Goal: Obtain resource: Obtain resource

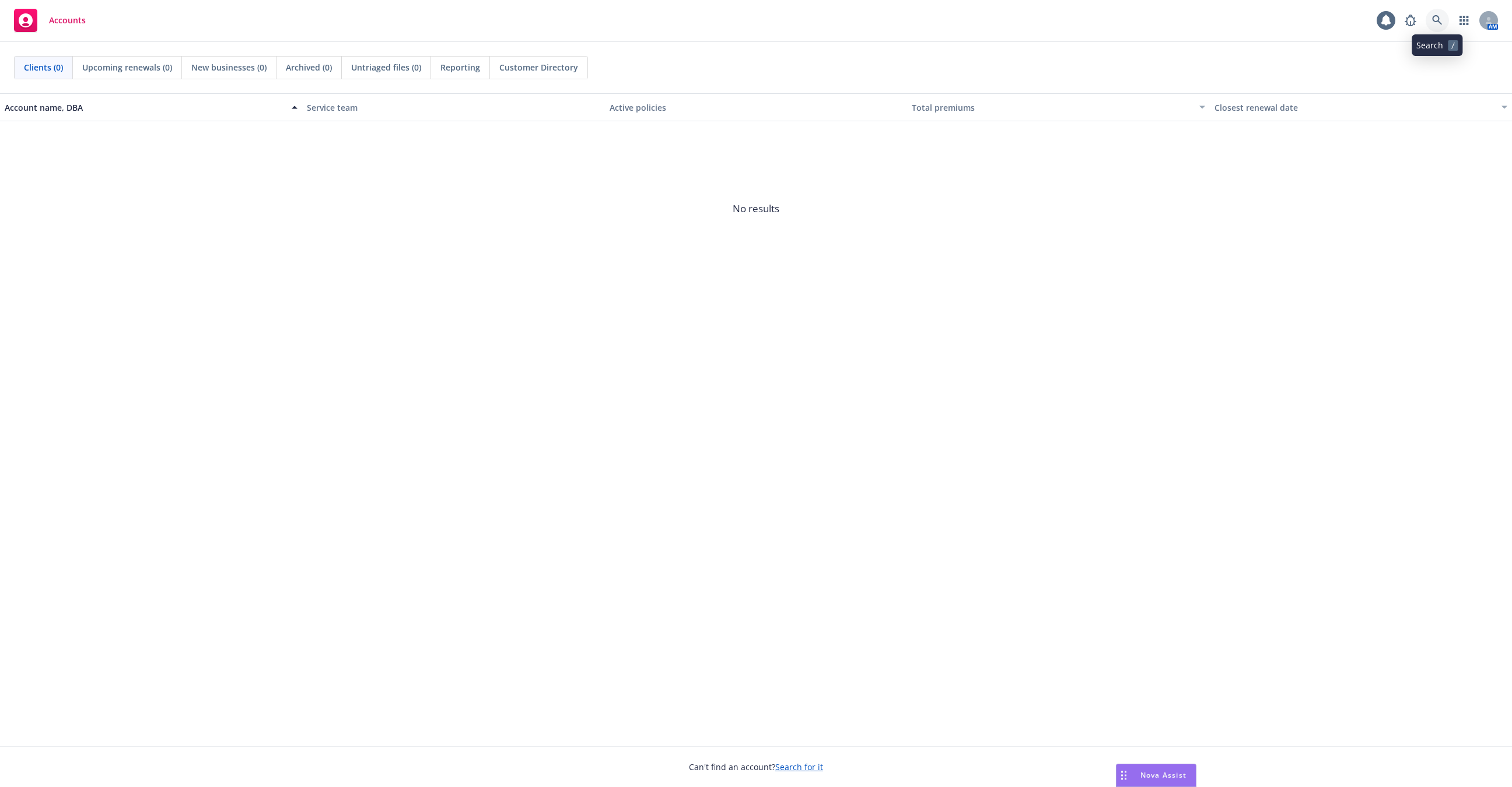
click at [1432, 21] on icon at bounding box center [1438, 20] width 11 height 11
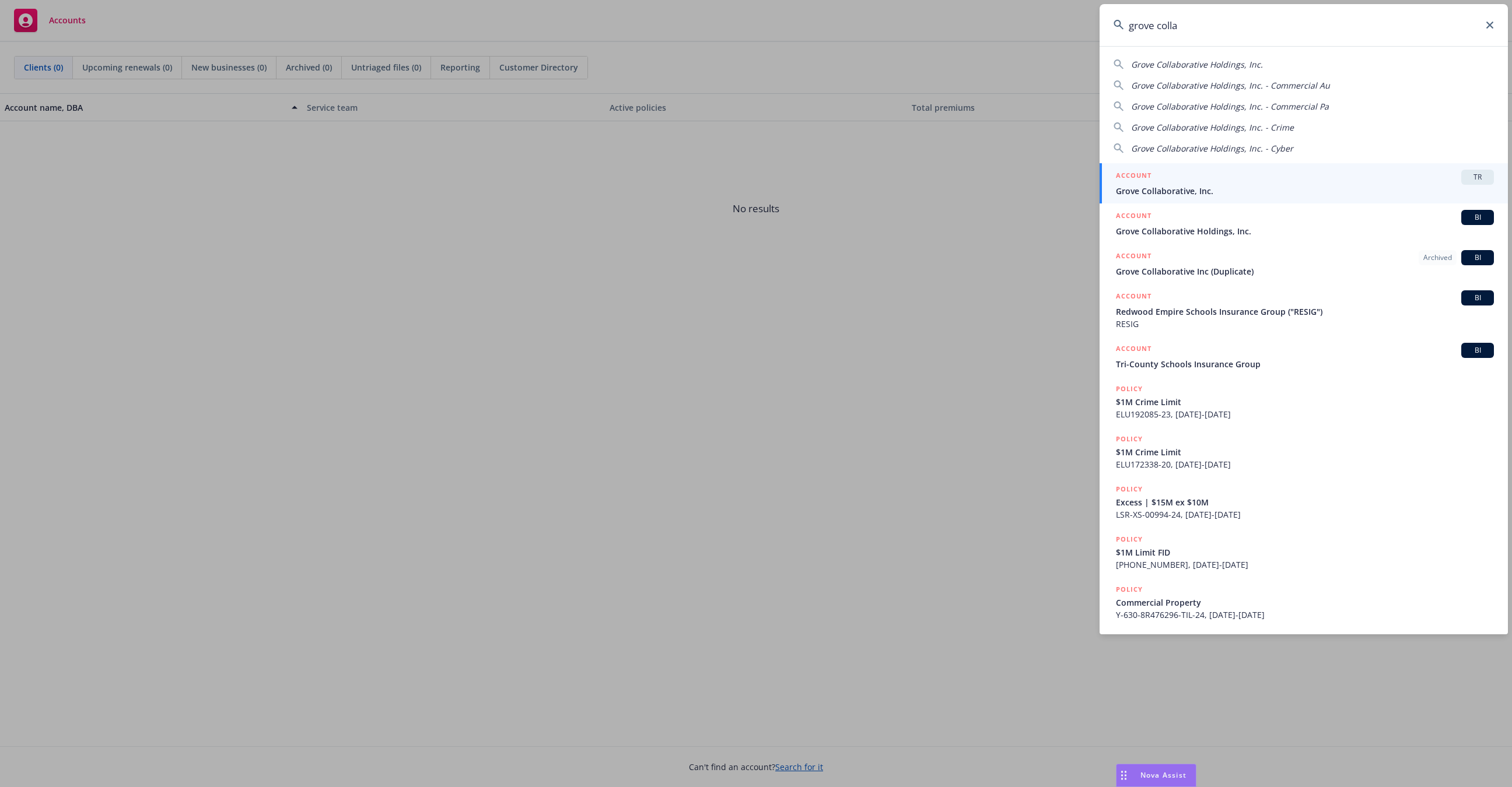
type input "grove colla"
click at [1168, 188] on span "Grove Collaborative, Inc." at bounding box center [1305, 191] width 378 height 12
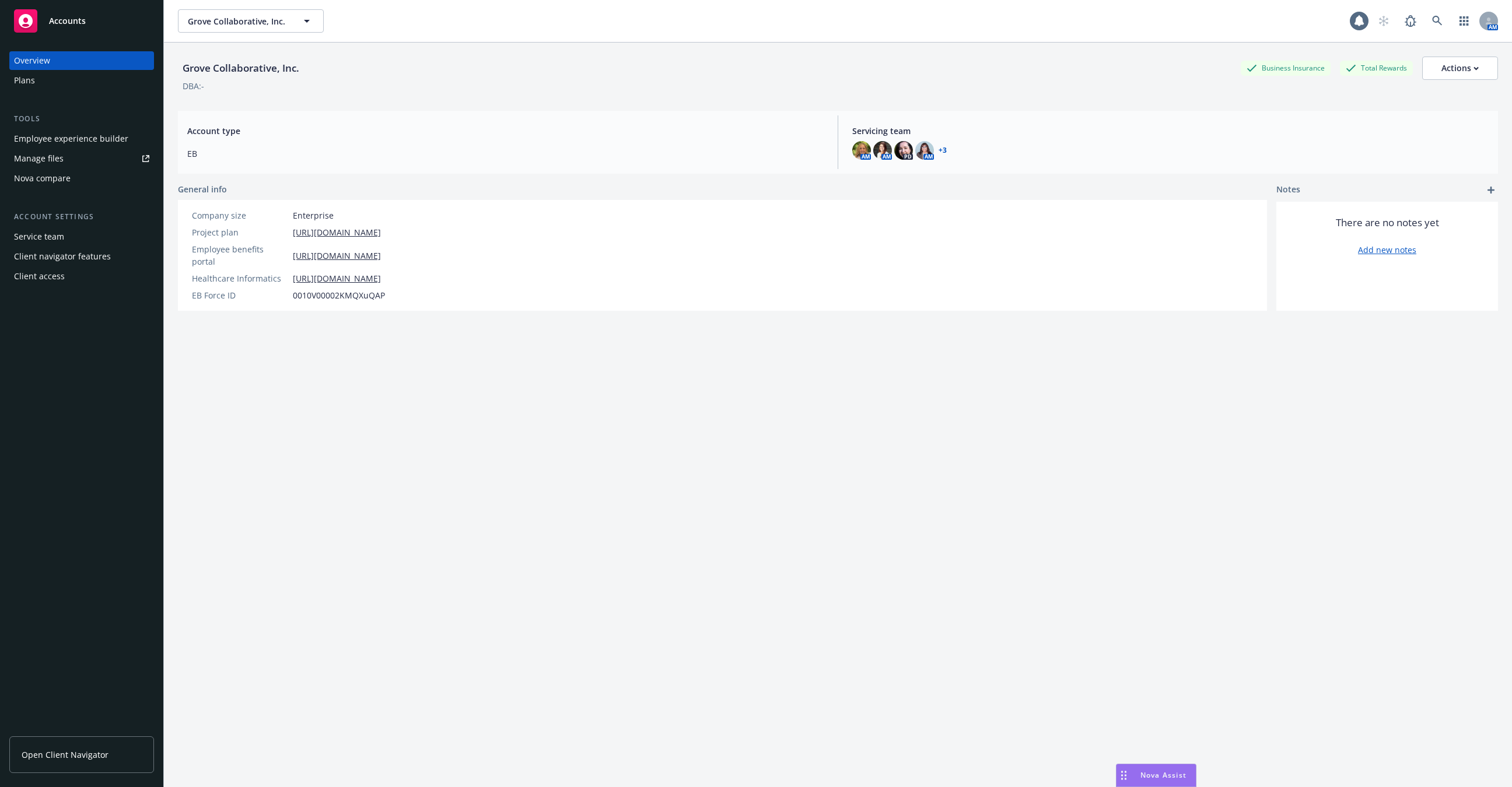
click at [80, 136] on div "Employee experience builder" at bounding box center [70, 139] width 114 height 19
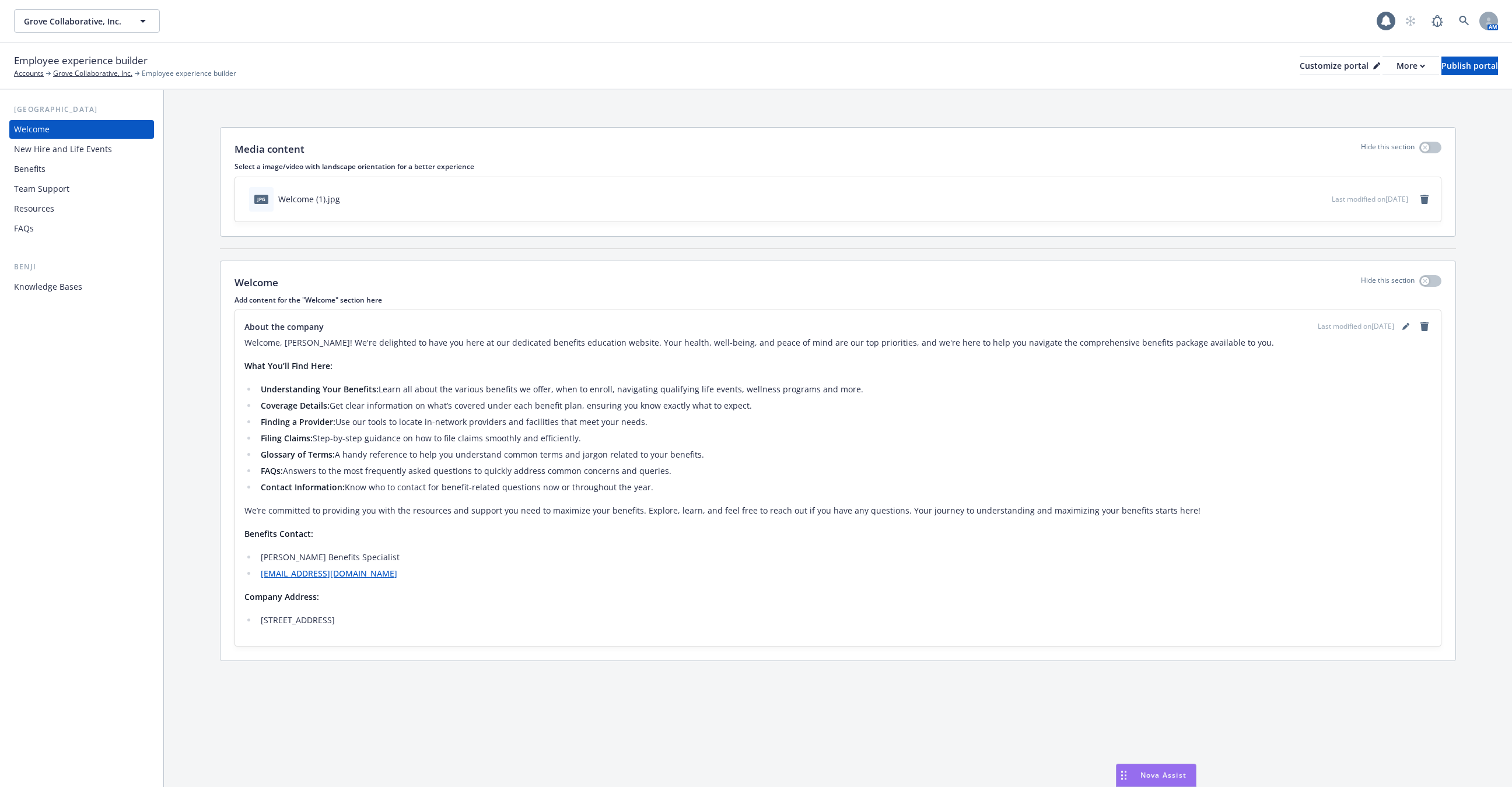
click at [72, 151] on div "New Hire and Life Events" at bounding box center [62, 149] width 98 height 19
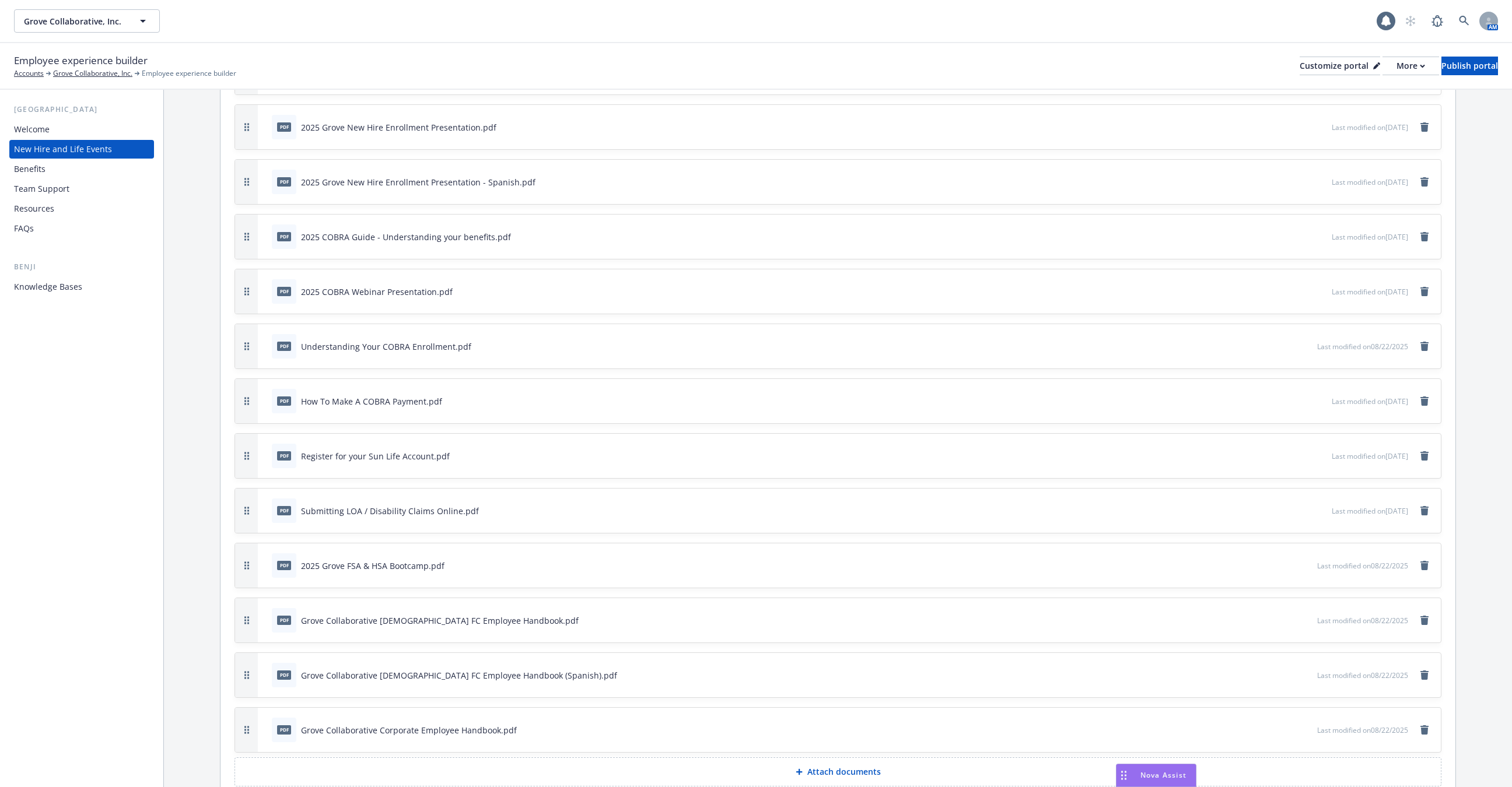
scroll to position [3193, 0]
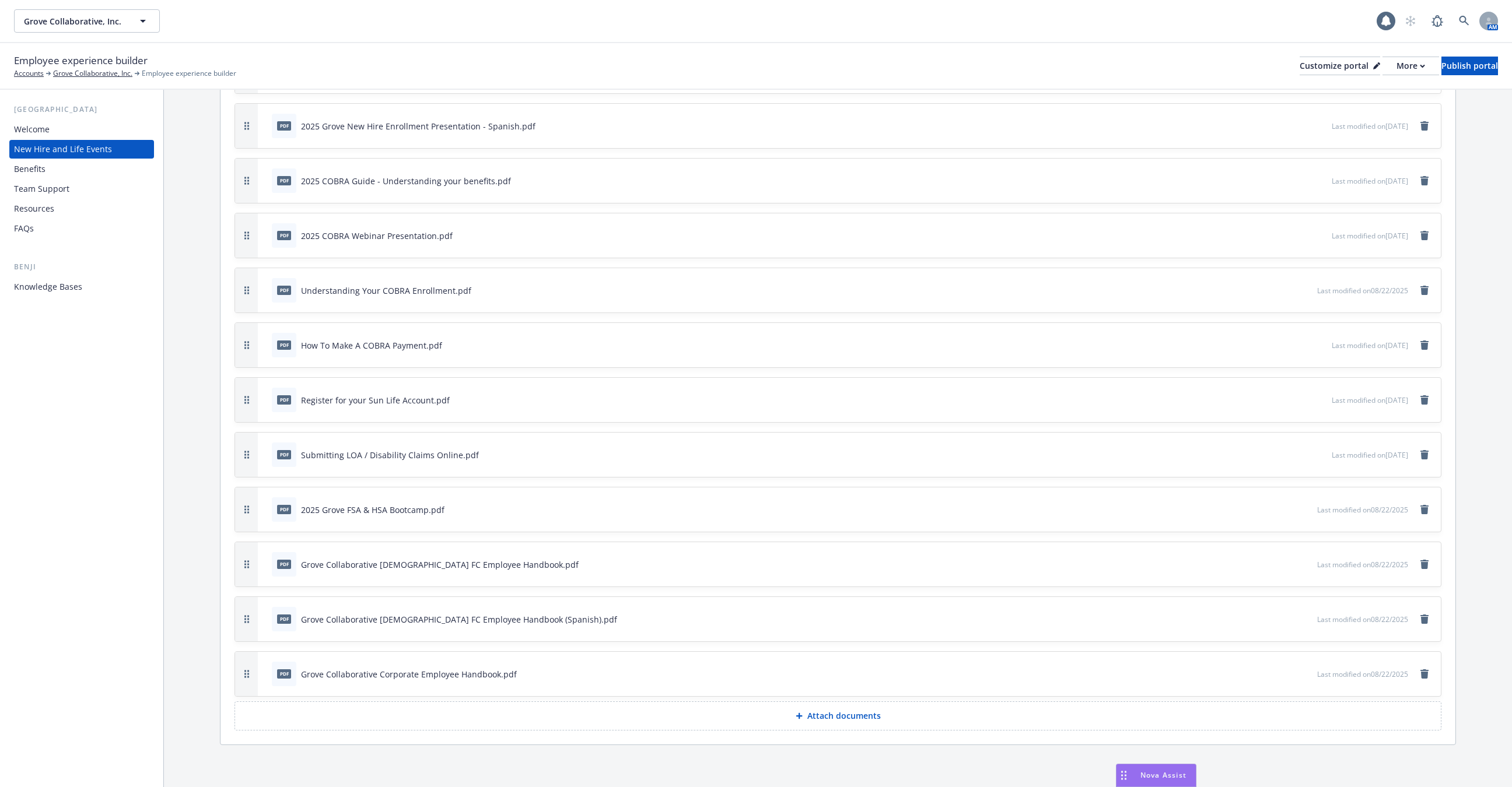
click at [1307, 617] on icon "preview file" at bounding box center [1307, 618] width 11 height 8
click at [1305, 561] on icon "preview file" at bounding box center [1307, 564] width 11 height 8
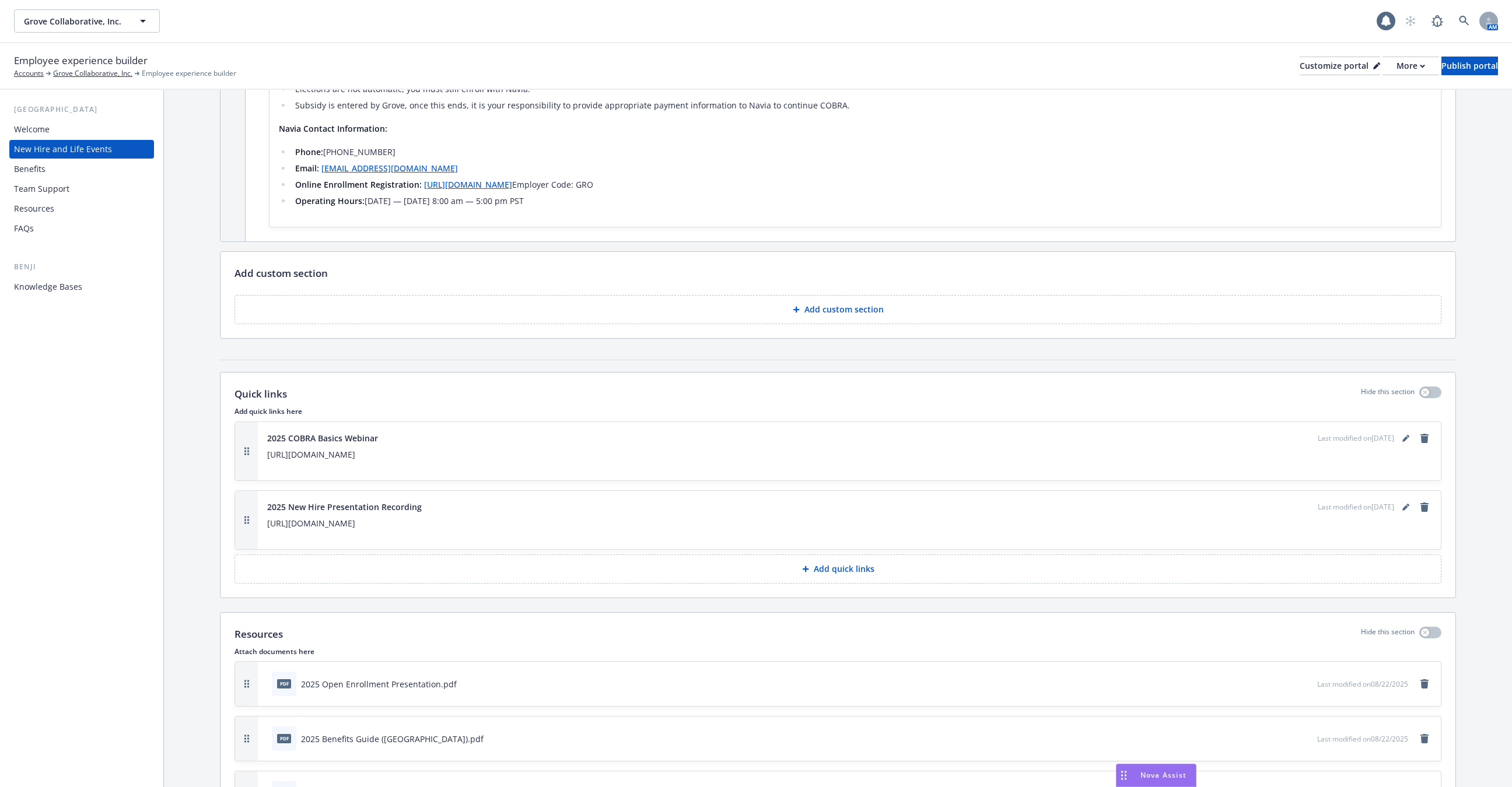
scroll to position [2708, 0]
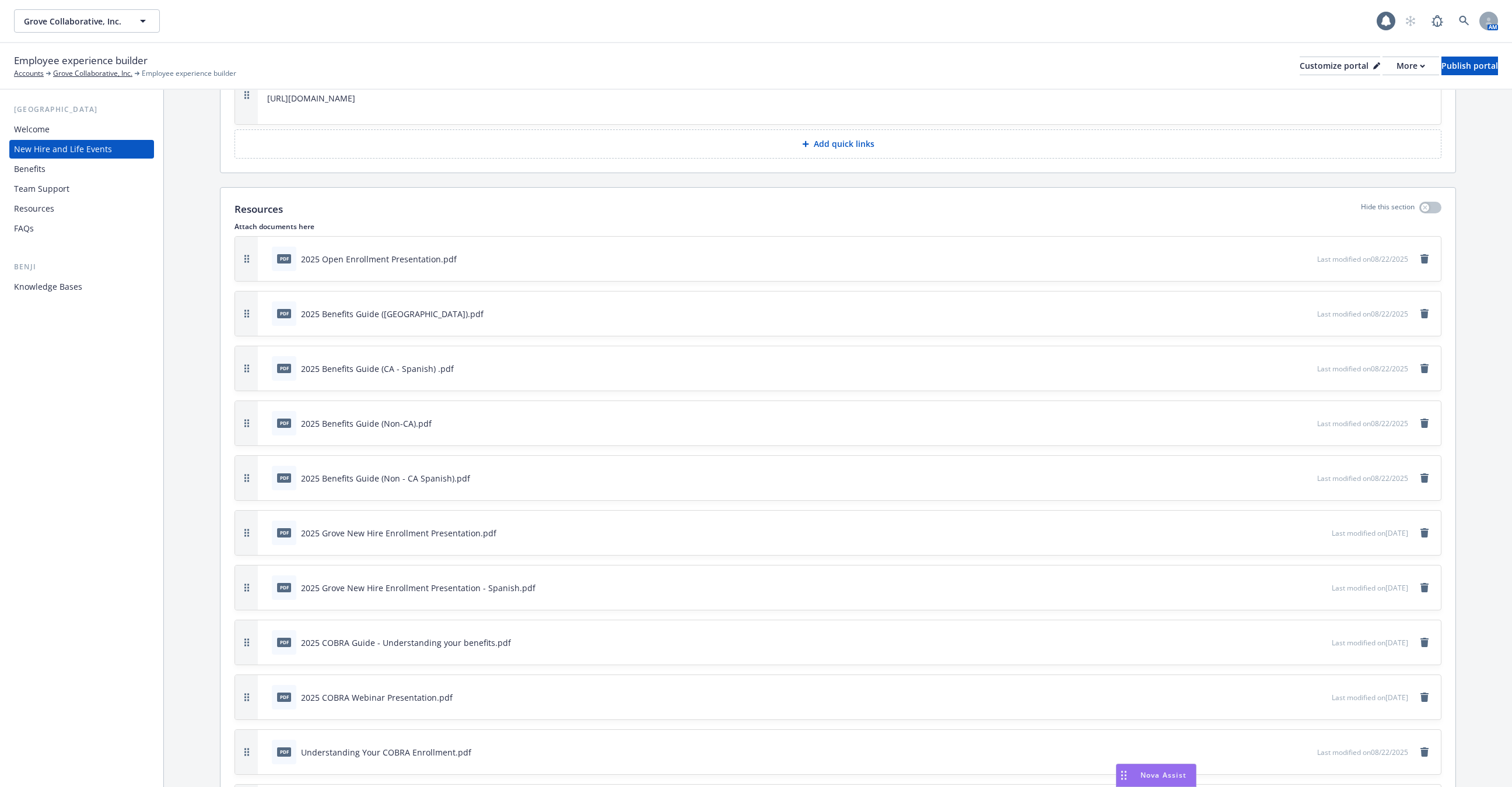
click at [409, 381] on div "pdf 2025 Benefits Guide (CA - Spanish) .pdf" at bounding box center [363, 368] width 182 height 24
click at [387, 320] on div "2025 Benefits Guide ([GEOGRAPHIC_DATA]).pdf" at bounding box center [392, 314] width 183 height 12
click at [1309, 318] on button "preview file" at bounding box center [1306, 313] width 13 height 11
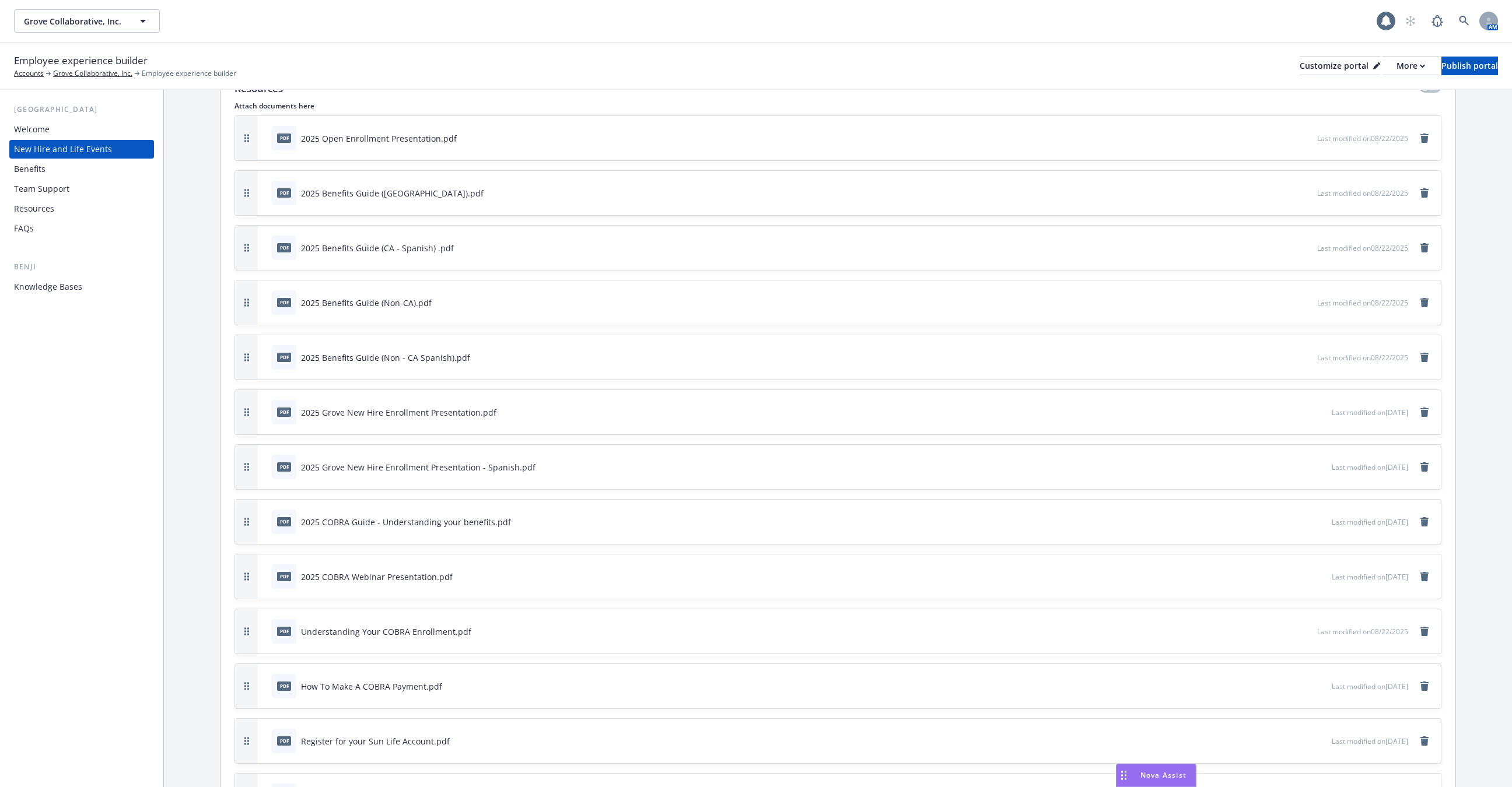
click at [556, 411] on div "pdf 2025 Grove New Hire Enrollment Presentation.pdf Last modified on [DATE]" at bounding box center [849, 412] width 1183 height 45
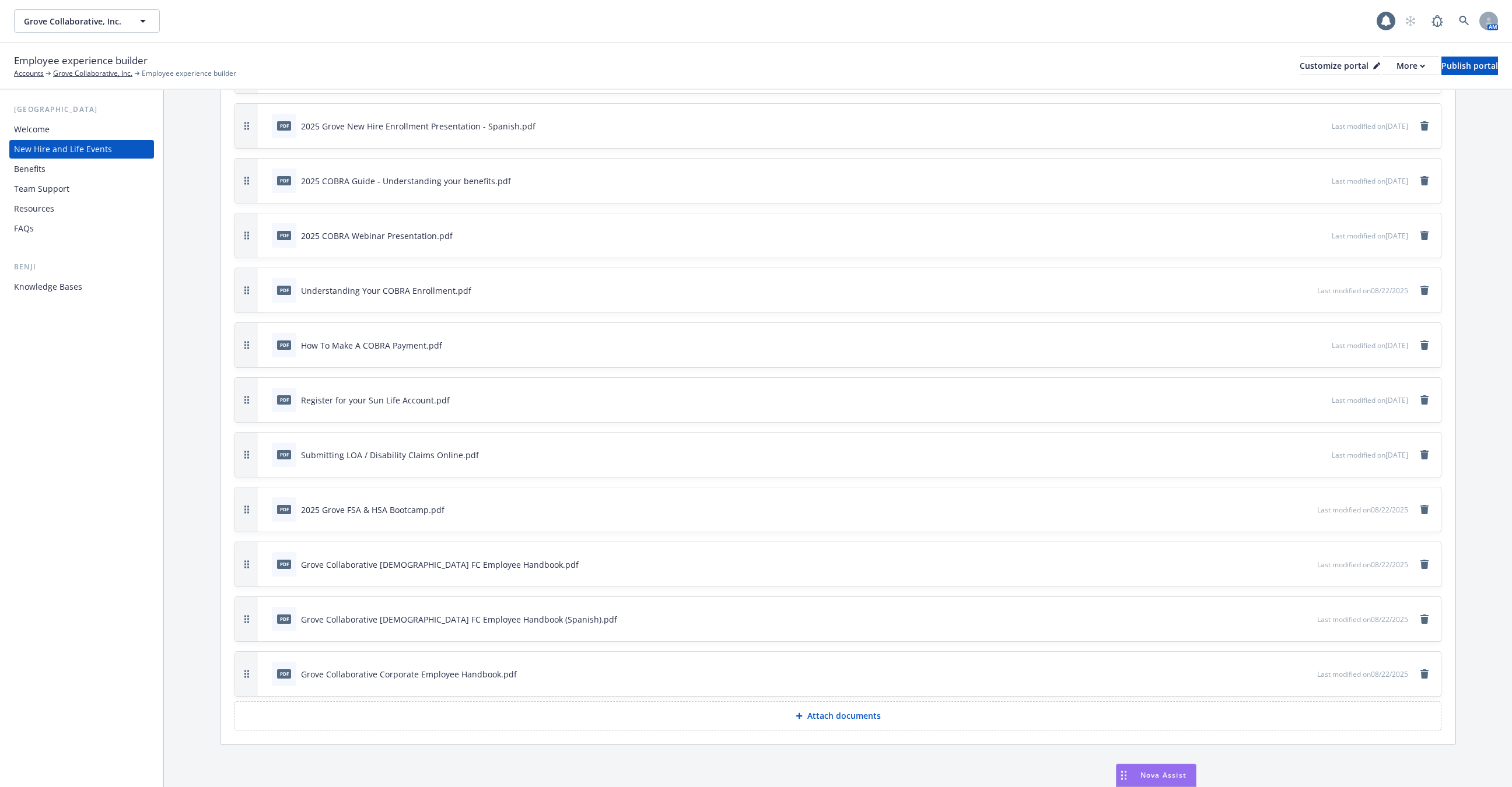
click at [928, 592] on div "pdf 2025 Open Enrollment Presentation.pdf Last modified on [DATE] pdf 2025 Bene…" at bounding box center [837, 236] width 1207 height 923
click at [1302, 561] on icon "preview file" at bounding box center [1307, 564] width 11 height 8
click at [1304, 673] on icon "preview file" at bounding box center [1307, 673] width 11 height 8
click at [1185, 661] on div "pdf Grove Collaborative Corporate Employee Handbook.pdf" at bounding box center [793, 674] width 1050 height 26
click at [1304, 673] on icon "preview file" at bounding box center [1307, 673] width 11 height 8
